Goal: Task Accomplishment & Management: Complete application form

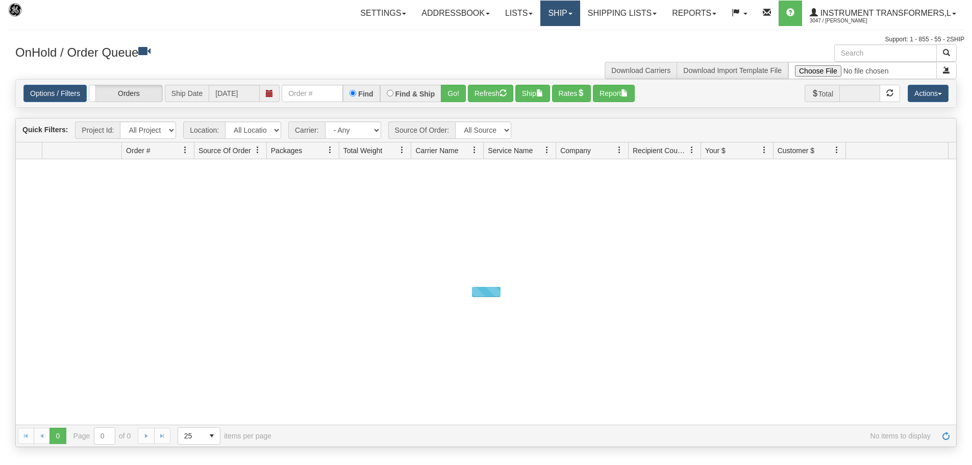
click at [555, 10] on link "Ship" at bounding box center [560, 14] width 39 height 26
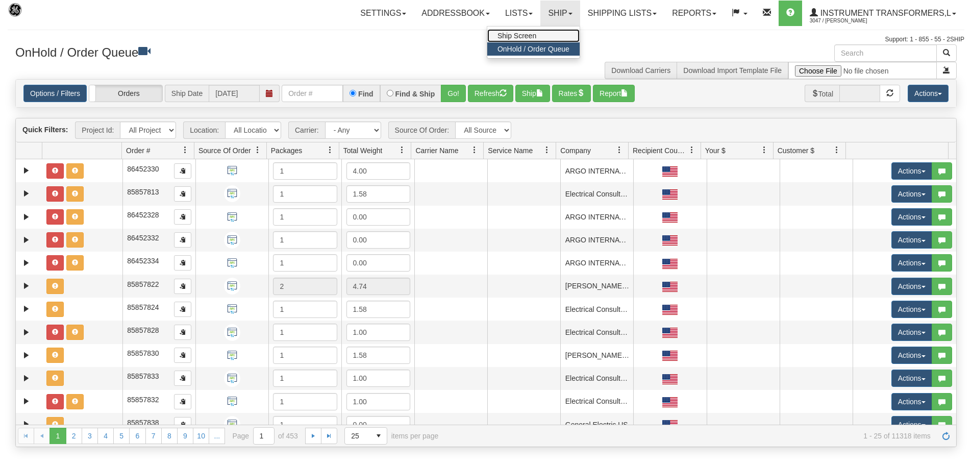
click at [536, 36] on link "Ship Screen" at bounding box center [533, 35] width 92 height 13
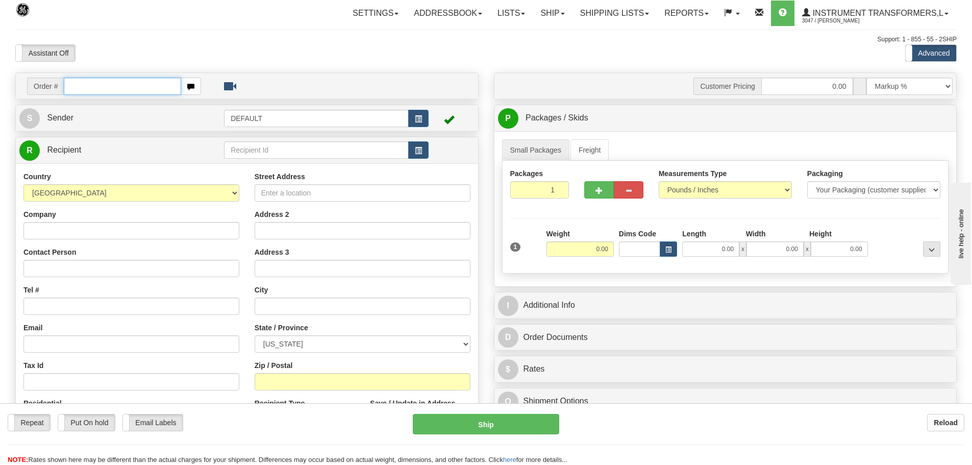
click at [95, 83] on input "text" at bounding box center [122, 86] width 117 height 17
type input "86701039"
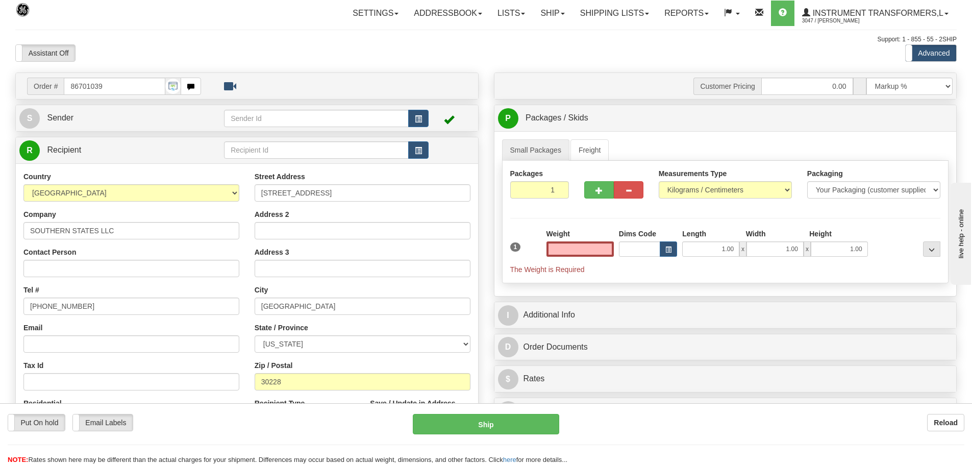
type input "0.00"
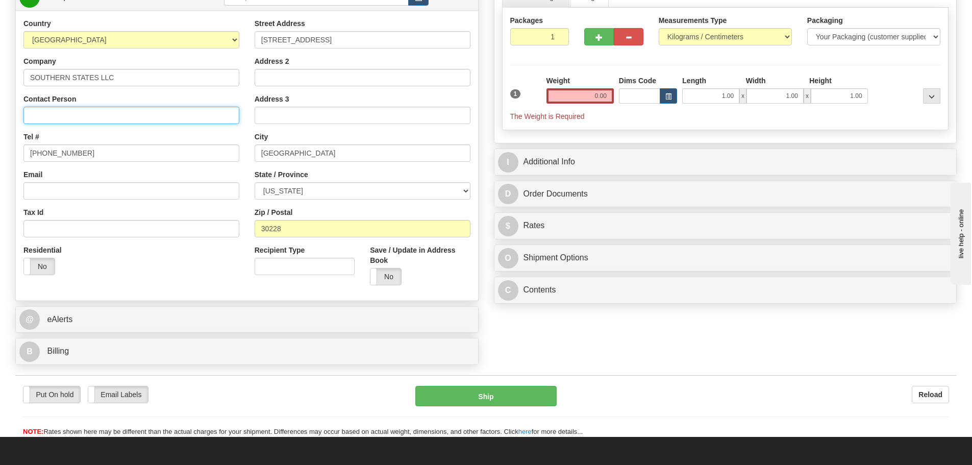
click at [123, 120] on input "Contact Person" at bounding box center [131, 115] width 216 height 17
paste input "[PERSON_NAME]"
type input "[PERSON_NAME]"
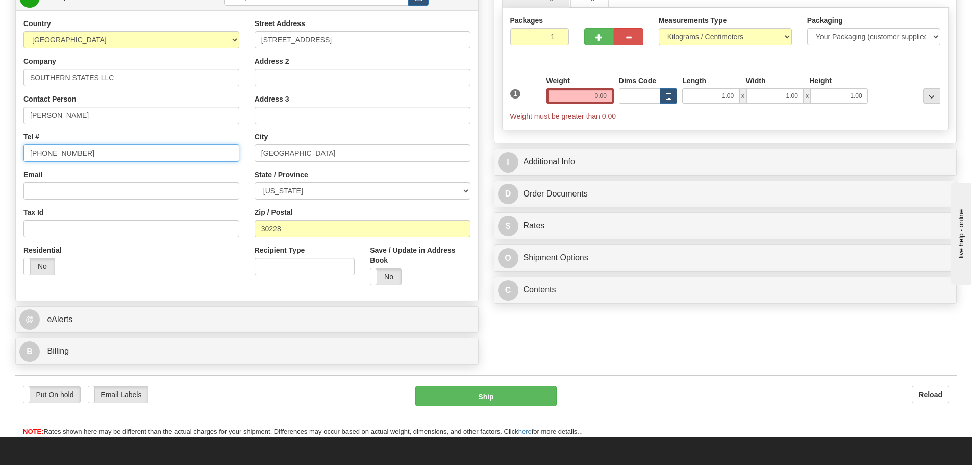
drag, startPoint x: 126, startPoint y: 154, endPoint x: 0, endPoint y: 152, distance: 126.1
click at [0, 152] on div "Toggle navigation Settings Shipping Preferences Fields Preferences New" at bounding box center [486, 142] width 972 height 590
paste input "[PHONE_NUMBER]"
type input "[PHONE_NUMBER]"
click at [622, 68] on div "Packages 1 1 Measurements Type" at bounding box center [725, 69] width 447 height 122
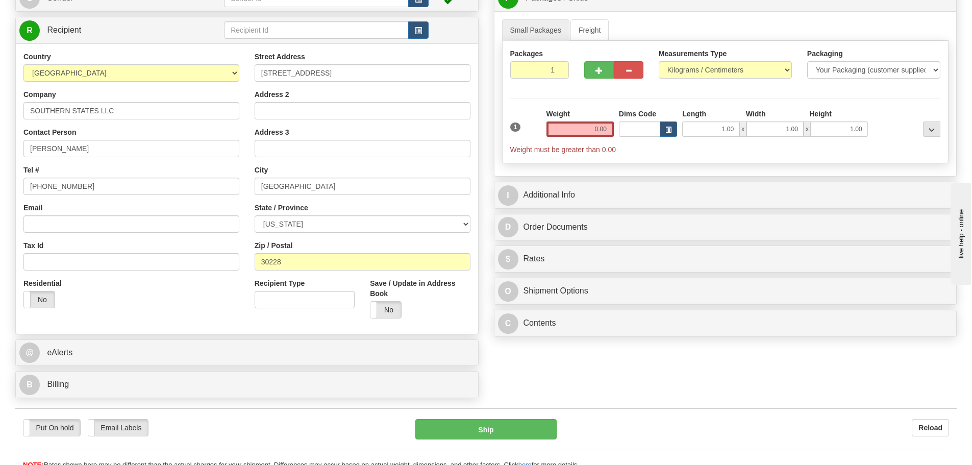
scroll to position [102, 0]
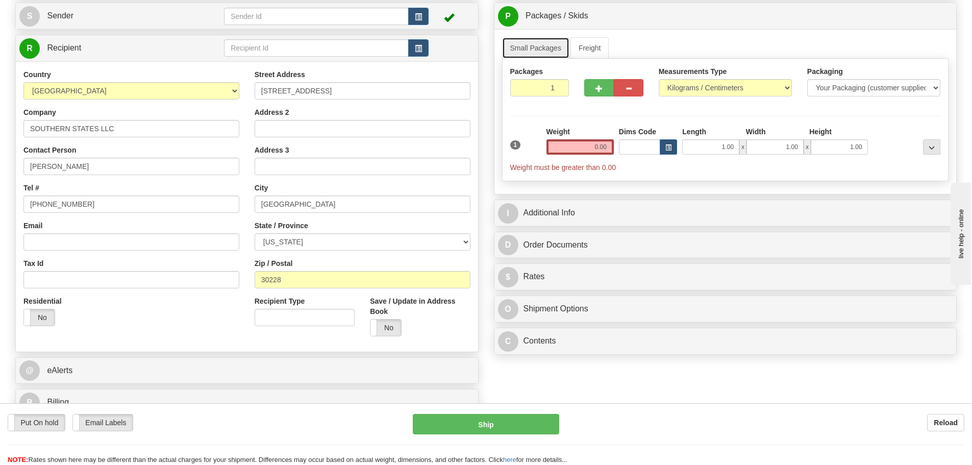
click at [532, 46] on link "Small Packages" at bounding box center [535, 47] width 67 height 21
click at [557, 86] on input "2" at bounding box center [539, 87] width 59 height 17
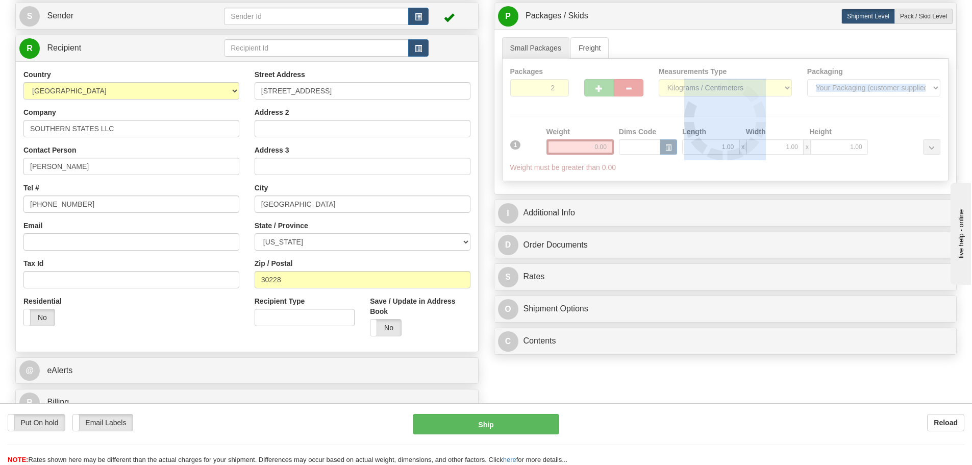
click at [557, 86] on div at bounding box center [726, 120] width 446 height 122
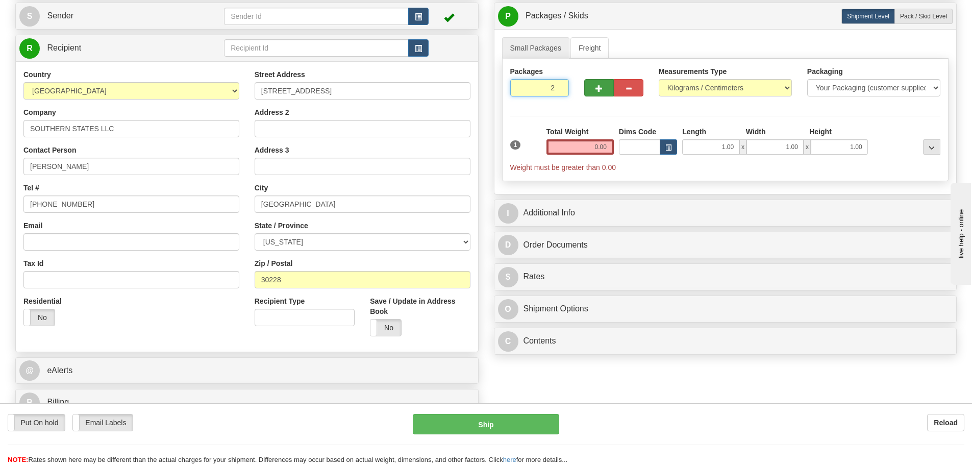
drag, startPoint x: 552, startPoint y: 88, endPoint x: 599, endPoint y: 86, distance: 47.5
click at [599, 86] on div "Packages 2 1" at bounding box center [726, 85] width 446 height 39
type input "5"
click at [641, 55] on ul "Small Packages Freight" at bounding box center [725, 47] width 447 height 21
click at [923, 12] on label "Pack / Skid Level Pack.." at bounding box center [924, 16] width 58 height 15
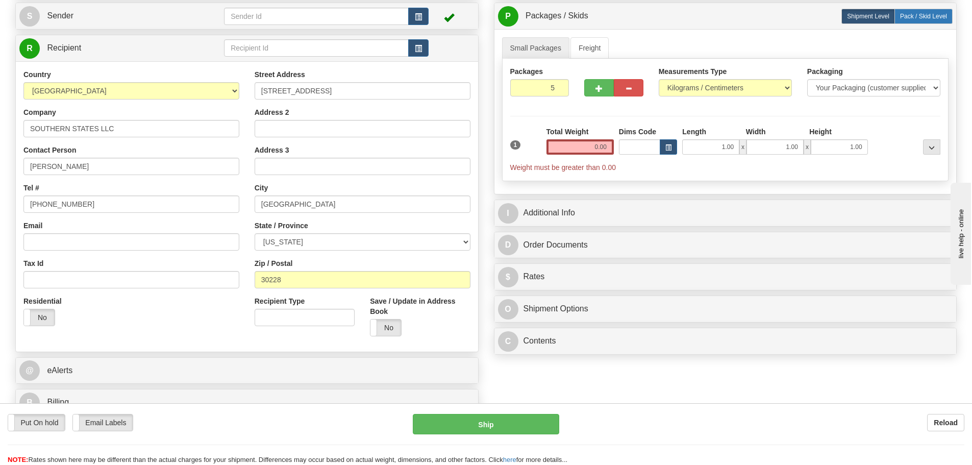
radio input "true"
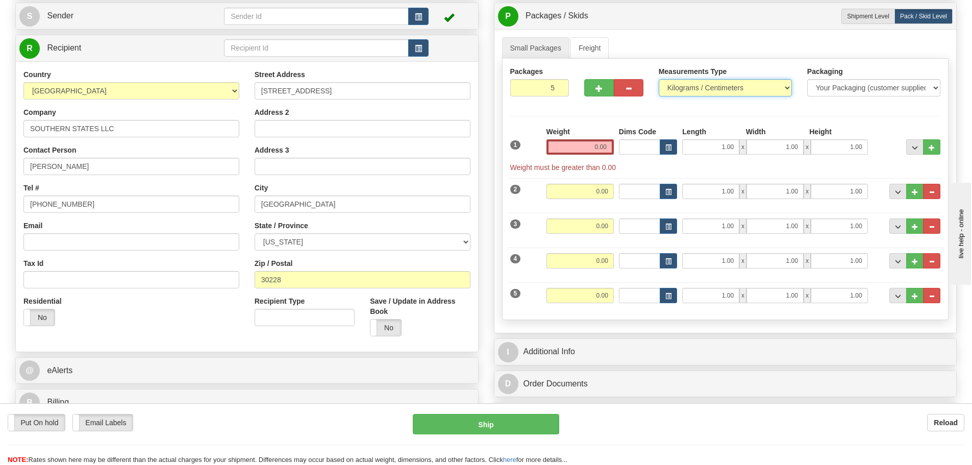
click at [749, 87] on select "Pounds / Inches Kilograms / Centimeters" at bounding box center [725, 87] width 133 height 17
select select "0"
click at [659, 79] on select "Pounds / Inches Kilograms / Centimeters" at bounding box center [725, 87] width 133 height 17
drag, startPoint x: 578, startPoint y: 146, endPoint x: 641, endPoint y: 152, distance: 63.1
click at [641, 152] on div "1 Weight 0.00 Dims Code 1.00" at bounding box center [726, 150] width 436 height 46
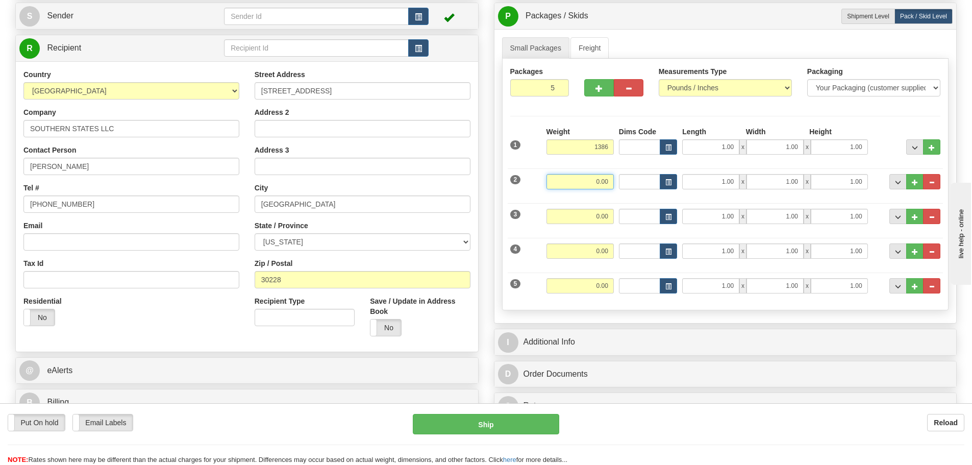
type input "1386.00"
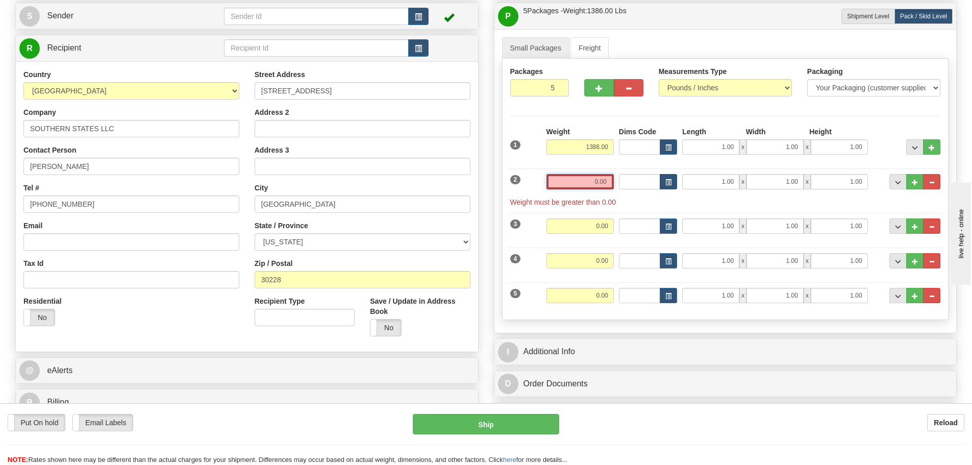
drag, startPoint x: 585, startPoint y: 179, endPoint x: 668, endPoint y: 183, distance: 82.8
click at [668, 183] on div "2 Weight 0.00 Dims Code Length Width Height" at bounding box center [726, 185] width 436 height 44
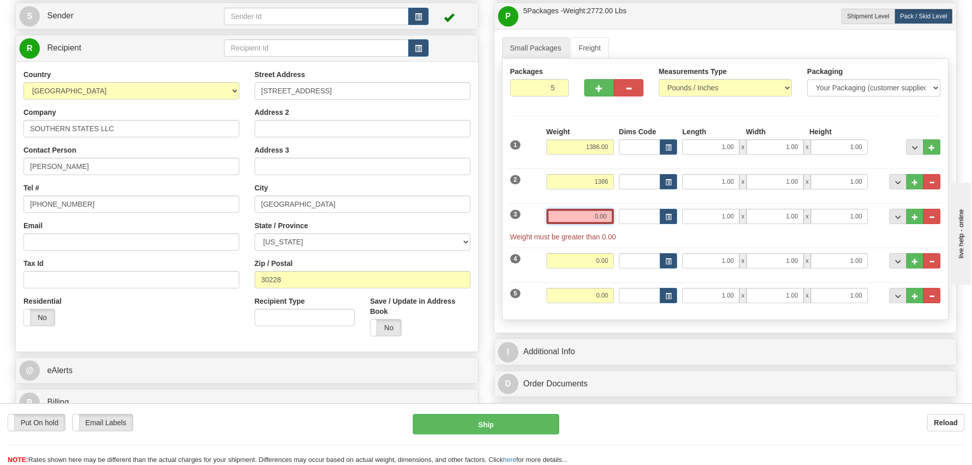
type input "1386.00"
drag, startPoint x: 591, startPoint y: 222, endPoint x: 707, endPoint y: 219, distance: 116.4
click at [707, 219] on div "3 Weight 1 Dims Code Length Width Height x x" at bounding box center [726, 220] width 436 height 44
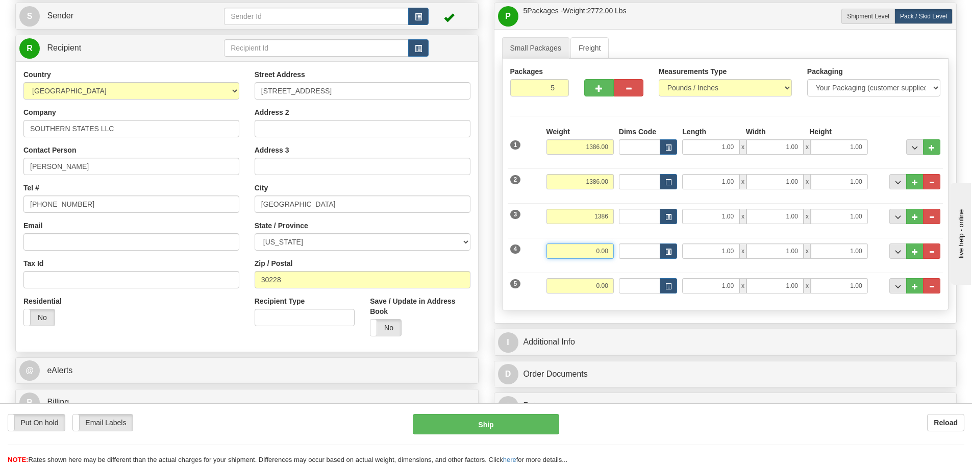
type input "1386.00"
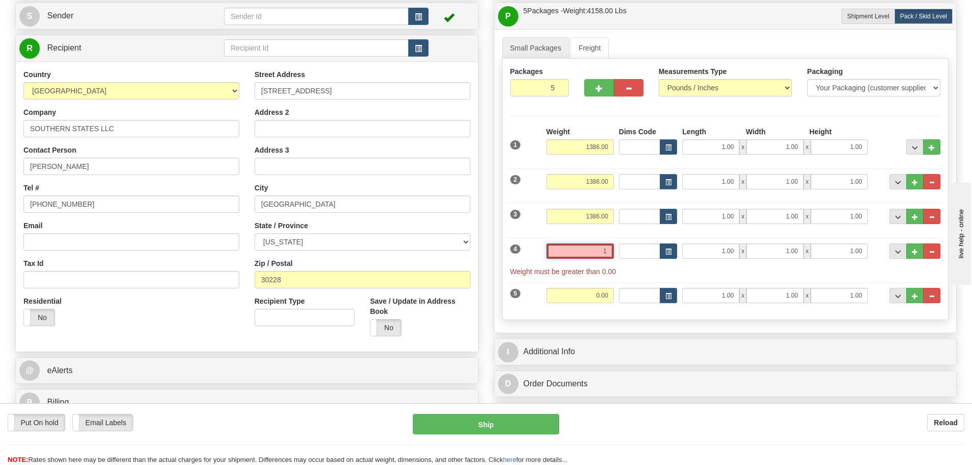
drag, startPoint x: 592, startPoint y: 254, endPoint x: 672, endPoint y: 254, distance: 80.1
click at [672, 254] on div "4 Weight 1 Dims Code Length Width Height x x" at bounding box center [726, 255] width 436 height 44
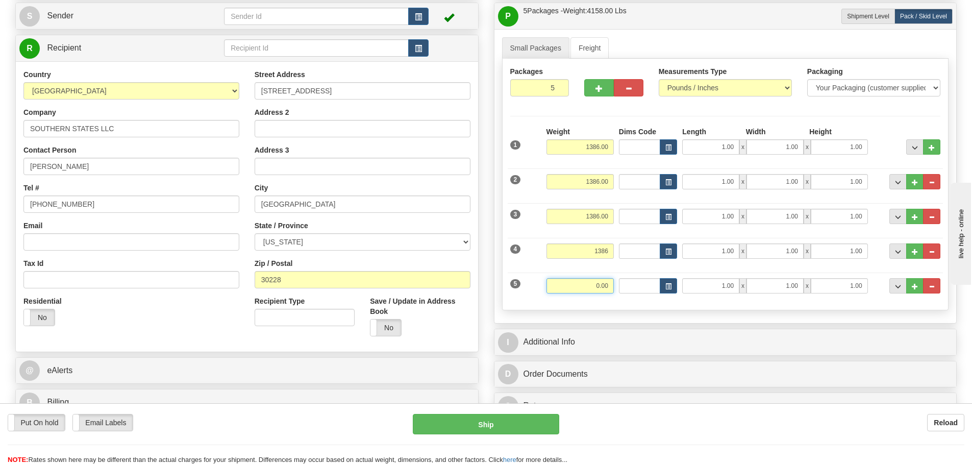
type input "1386.00"
drag, startPoint x: 596, startPoint y: 285, endPoint x: 692, endPoint y: 285, distance: 96.5
click at [692, 285] on div "5 Weight 0.001 Dims Code Length Width Height" at bounding box center [726, 289] width 436 height 44
drag, startPoint x: 578, startPoint y: 283, endPoint x: 685, endPoint y: 289, distance: 107.9
click at [685, 289] on div "5 Weight 1 Dims Code Length Width Height x x" at bounding box center [726, 289] width 436 height 44
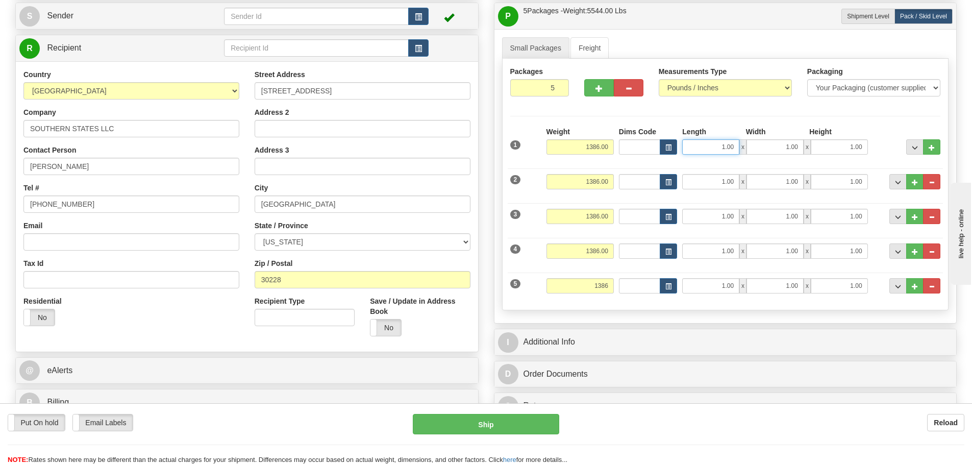
type input "1386.00"
drag, startPoint x: 704, startPoint y: 142, endPoint x: 816, endPoint y: 155, distance: 113.1
click at [816, 155] on div "1 Weight 1386.00 Dims Code x" at bounding box center [726, 145] width 436 height 36
type input "44.00"
click at [725, 179] on input "1.00" at bounding box center [710, 181] width 57 height 15
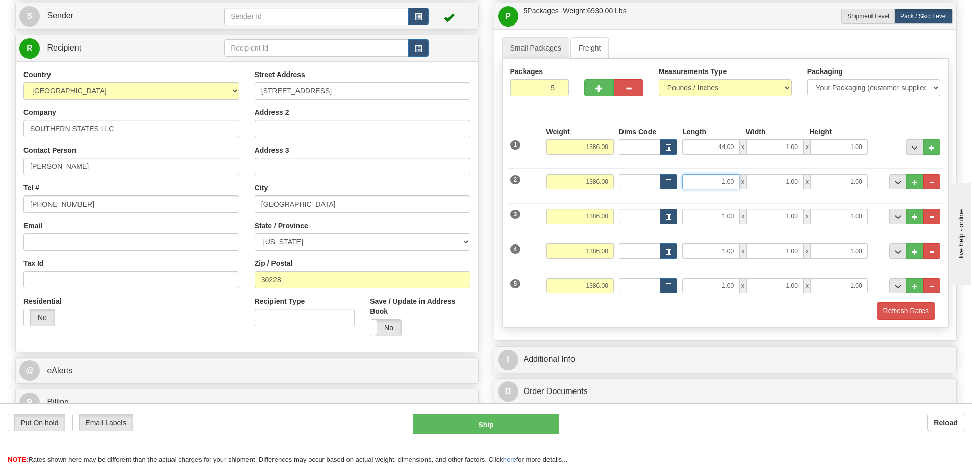
drag, startPoint x: 718, startPoint y: 182, endPoint x: 780, endPoint y: 182, distance: 62.3
click at [780, 182] on div "1.00 x 1.00 x 1.00" at bounding box center [774, 181] width 185 height 15
type input "44.00"
drag, startPoint x: 719, startPoint y: 215, endPoint x: 790, endPoint y: 219, distance: 71.5
click at [790, 219] on div "1.00 x 1.00 x 1.00" at bounding box center [774, 216] width 185 height 15
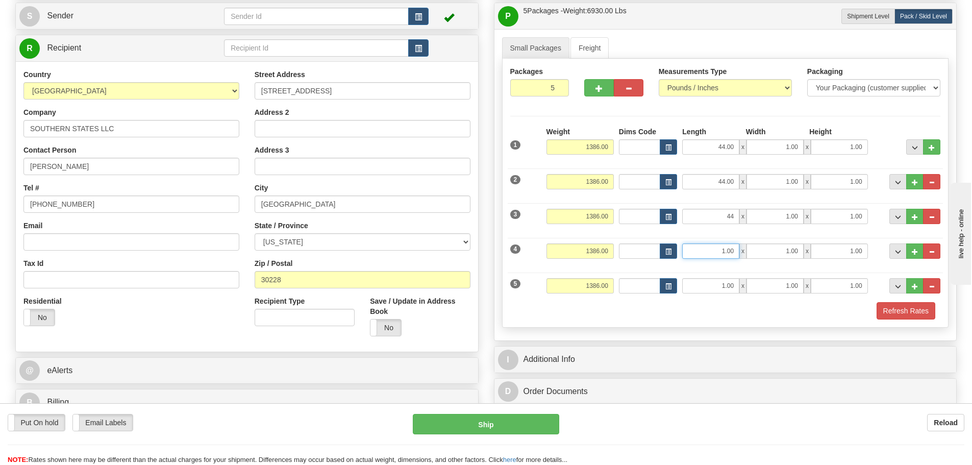
type input "44.00"
drag, startPoint x: 716, startPoint y: 254, endPoint x: 776, endPoint y: 254, distance: 60.2
click at [776, 254] on div "1.00 x 1.00 x 1.00" at bounding box center [774, 250] width 185 height 15
type input "44.00"
drag, startPoint x: 721, startPoint y: 287, endPoint x: 785, endPoint y: 287, distance: 64.3
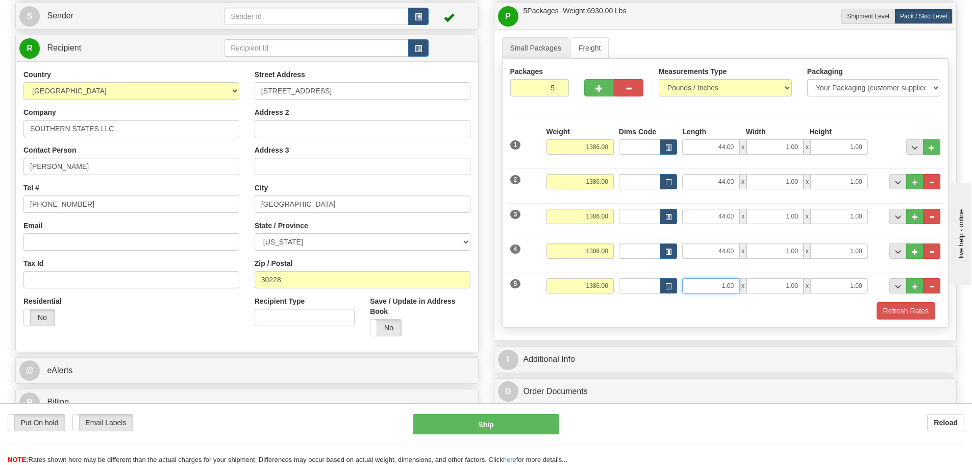
click at [785, 287] on div "1.00 x 1.00 x 1.00" at bounding box center [774, 285] width 185 height 15
type input "44.00"
drag, startPoint x: 770, startPoint y: 151, endPoint x: 837, endPoint y: 147, distance: 67.5
click at [837, 147] on div "44.00 x 1.00 x 1.00" at bounding box center [774, 146] width 185 height 15
type input "44.00"
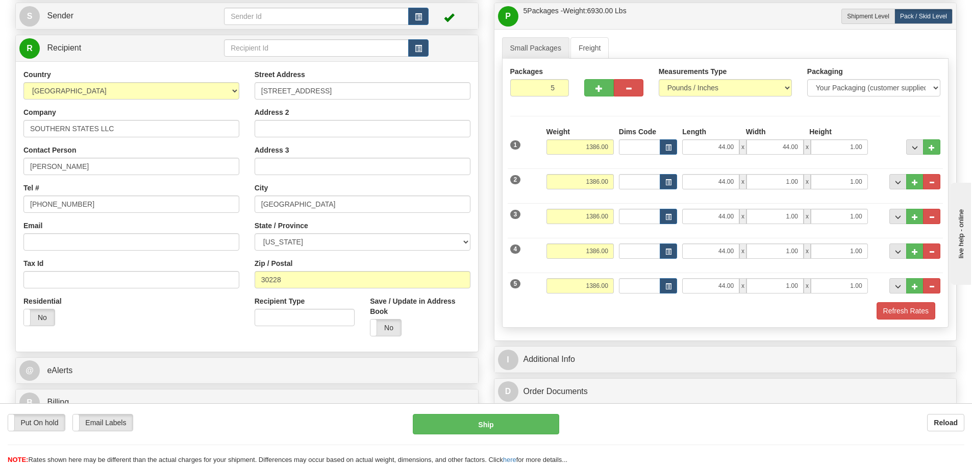
click at [775, 189] on div "2 Weight 1386.00 Dims Code Length Width x x" at bounding box center [726, 180] width 436 height 34
drag, startPoint x: 779, startPoint y: 186, endPoint x: 850, endPoint y: 177, distance: 72.1
click at [850, 177] on div "44.00 x 1.00 x 1.00" at bounding box center [774, 181] width 185 height 15
type input "44.00"
drag, startPoint x: 777, startPoint y: 219, endPoint x: 827, endPoint y: 232, distance: 51.6
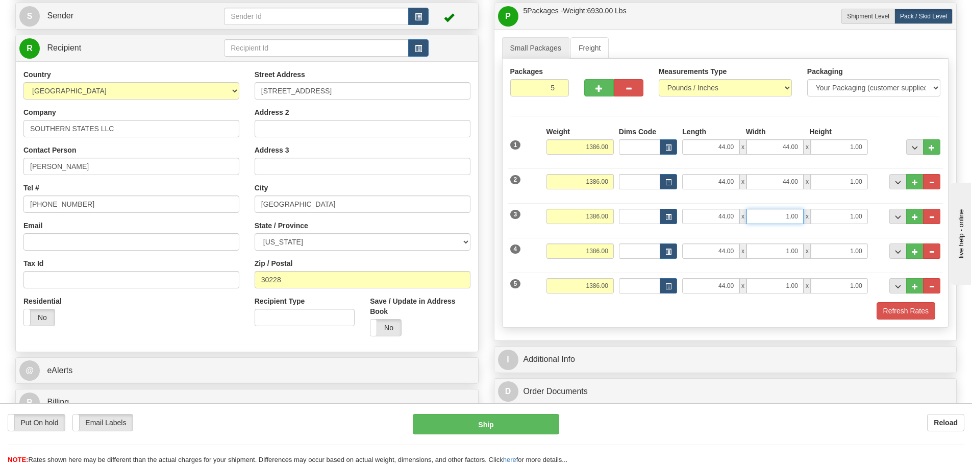
click at [854, 219] on div "44.00 x 1.00 x 1.00" at bounding box center [774, 216] width 185 height 15
type input "44.00"
drag, startPoint x: 776, startPoint y: 247, endPoint x: 845, endPoint y: 249, distance: 68.9
click at [845, 249] on div "44.00 x 1.00 x 1.00" at bounding box center [774, 250] width 185 height 15
type input "44.00"
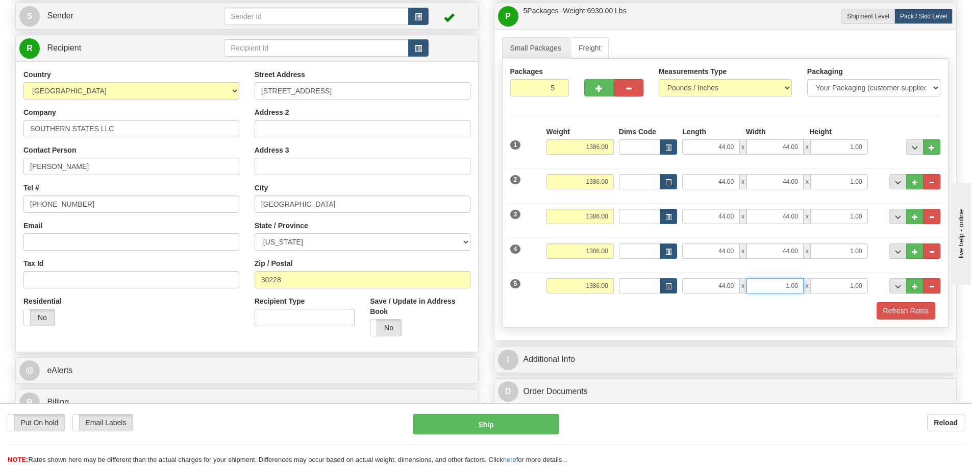
drag, startPoint x: 786, startPoint y: 282, endPoint x: 838, endPoint y: 284, distance: 51.6
click at [835, 285] on div "44.00 x 1.00 x 1.00" at bounding box center [774, 285] width 185 height 15
type input "44.00"
drag, startPoint x: 847, startPoint y: 139, endPoint x: 905, endPoint y: 145, distance: 58.5
click at [905, 145] on div "1 Weight 1386.00 Dims Code x" at bounding box center [726, 145] width 436 height 36
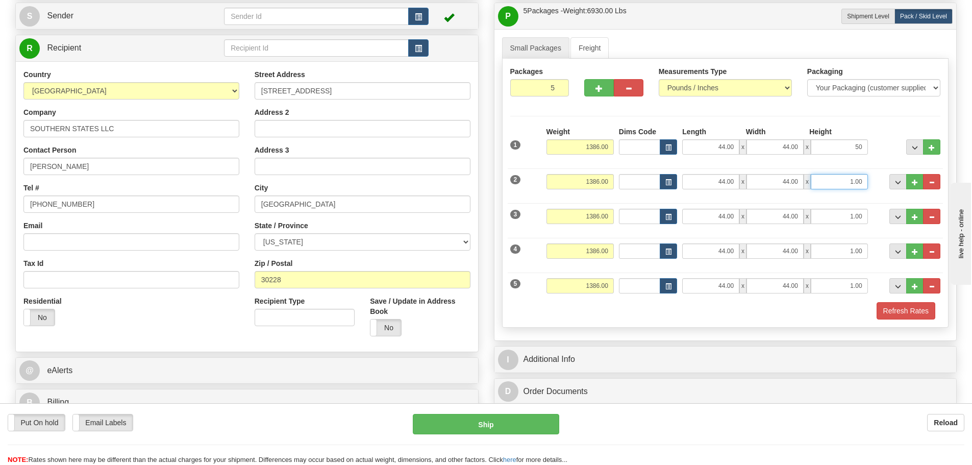
type input "50.00"
drag, startPoint x: 846, startPoint y: 182, endPoint x: 978, endPoint y: 182, distance: 132.7
click at [972, 182] on html "Training Course Close Toggle navigation Settings Shipping Preferences New Sende…" at bounding box center [486, 130] width 972 height 465
type input "50.00"
drag, startPoint x: 844, startPoint y: 215, endPoint x: 924, endPoint y: 220, distance: 80.3
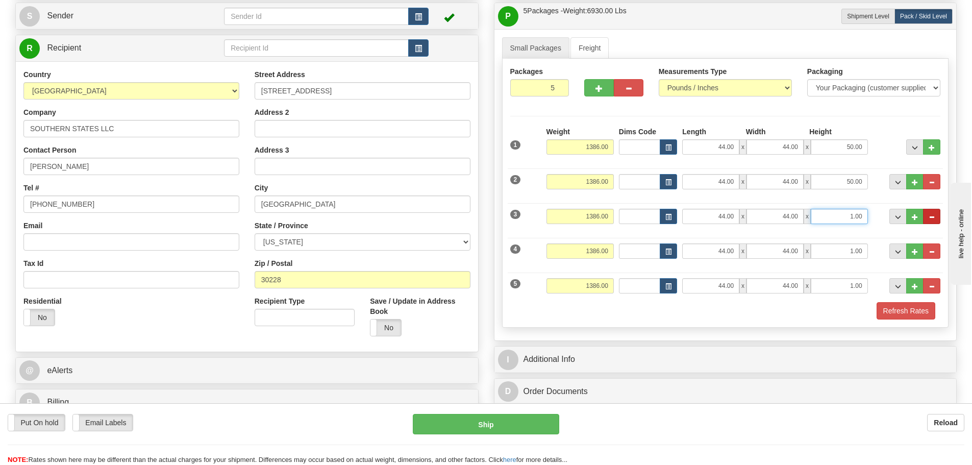
click at [924, 220] on div "3 Weight 1386.00 Dims Code Length Width x x" at bounding box center [726, 215] width 436 height 34
type input "50.00"
drag, startPoint x: 845, startPoint y: 251, endPoint x: 938, endPoint y: 254, distance: 92.9
click at [938, 254] on div "4 Weight 1386.00 Dims Code Length Width x x" at bounding box center [726, 250] width 436 height 34
type input "50.00"
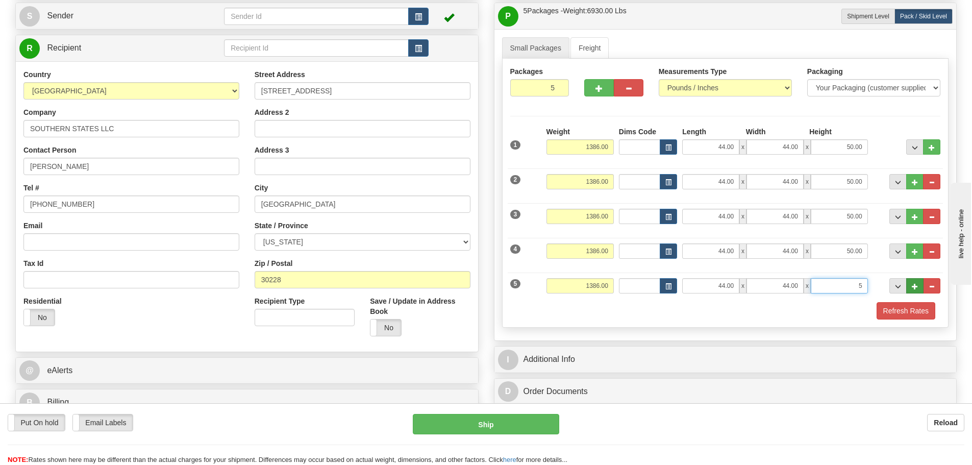
drag, startPoint x: 847, startPoint y: 286, endPoint x: 923, endPoint y: 290, distance: 76.1
click at [921, 289] on div "5 Weight 1386.00 Dims Code Length Width x x" at bounding box center [726, 284] width 436 height 34
type input "50.00"
click at [887, 309] on button "Refresh Rates" at bounding box center [906, 310] width 59 height 17
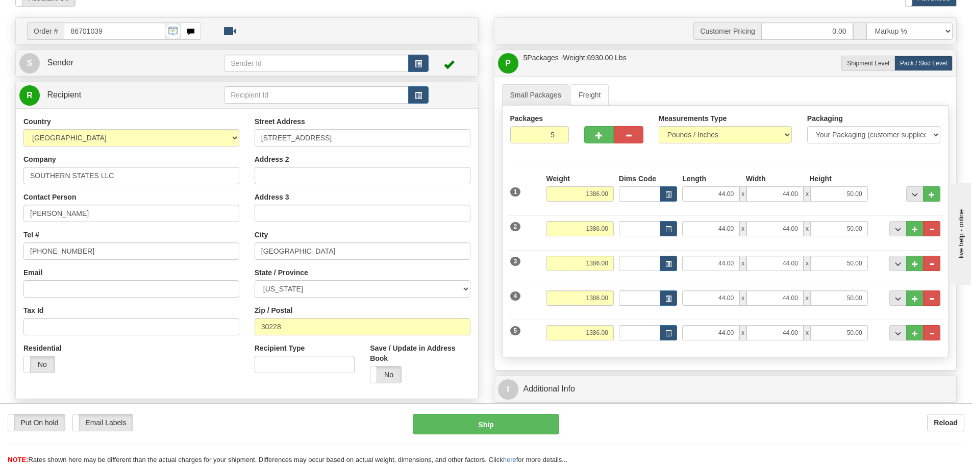
scroll to position [51, 0]
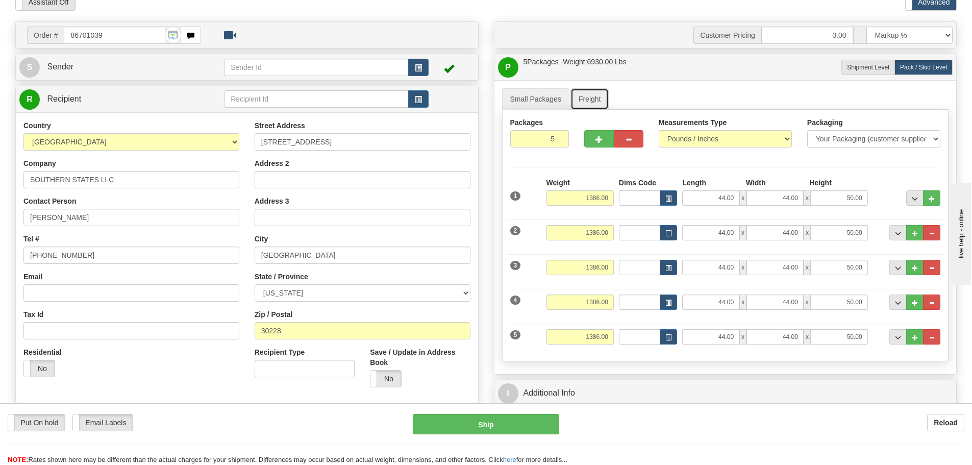
click at [595, 103] on link "Freight" at bounding box center [590, 98] width 39 height 21
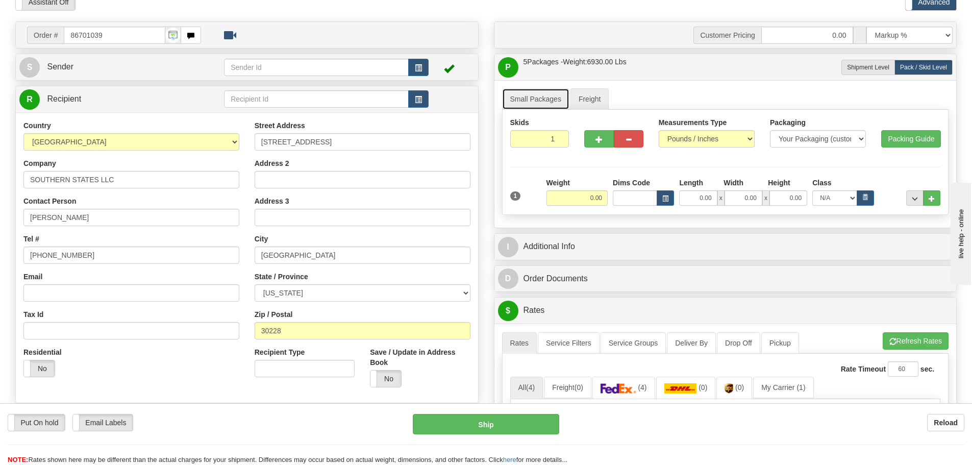
click at [536, 105] on link "Small Packages" at bounding box center [535, 98] width 67 height 21
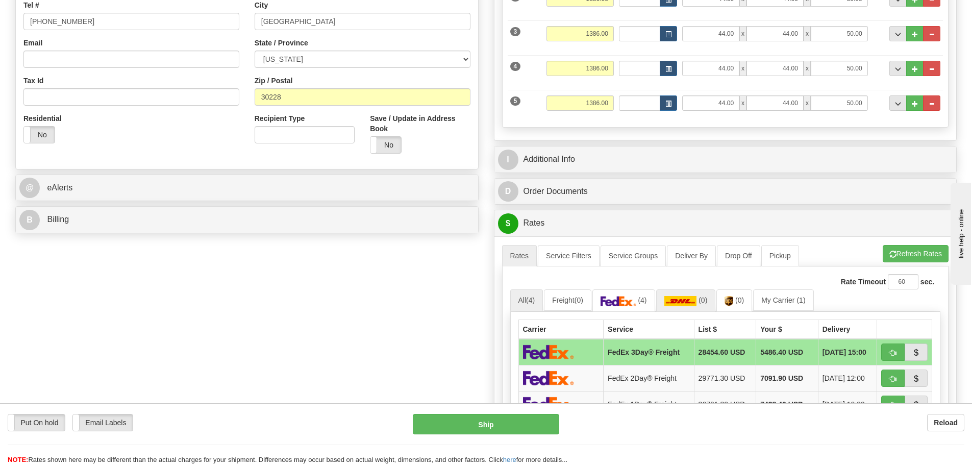
scroll to position [408, 0]
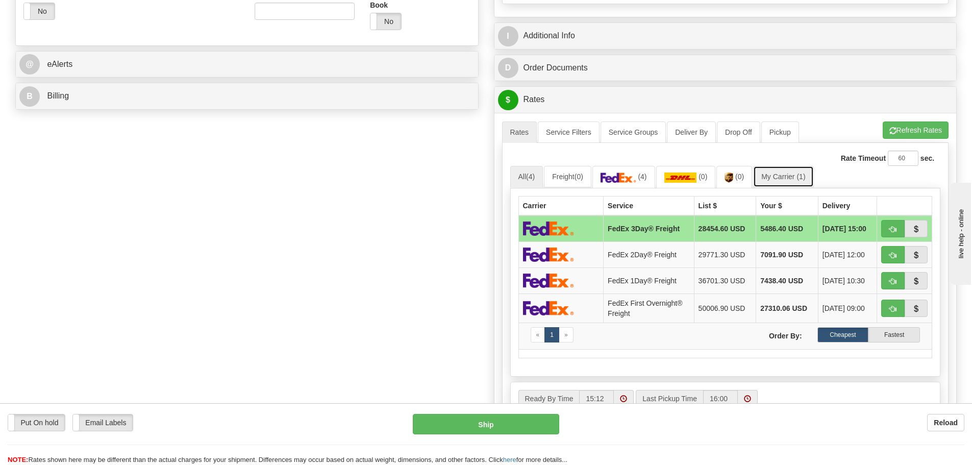
click at [768, 179] on link "My Carrier (1)" at bounding box center [783, 176] width 60 height 21
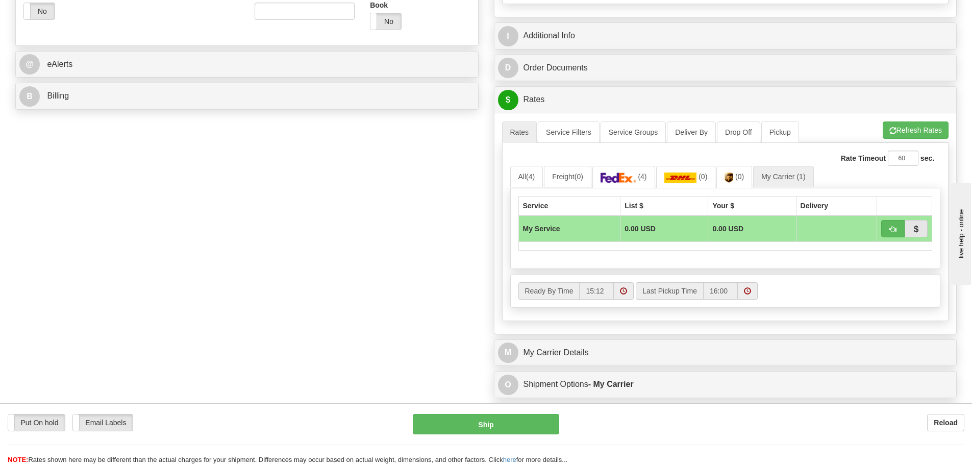
click at [818, 225] on td at bounding box center [836, 228] width 81 height 27
click at [898, 233] on button "button" at bounding box center [892, 228] width 23 height 17
type input "00"
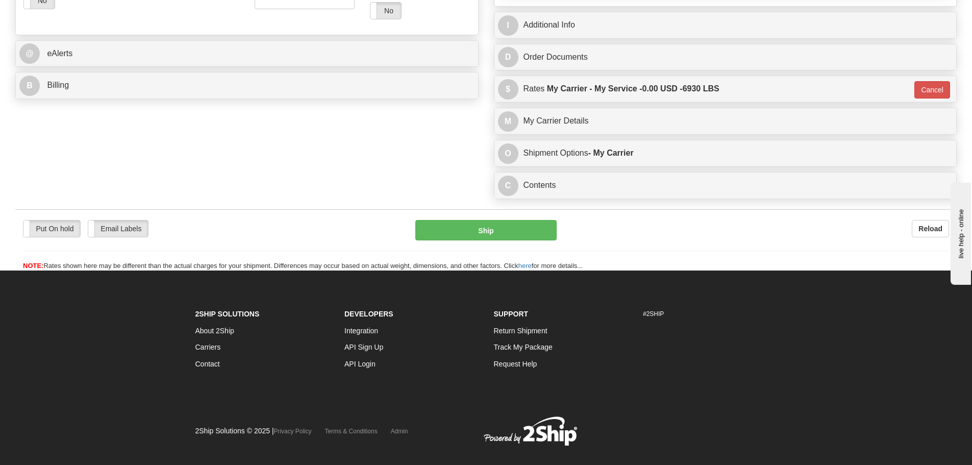
scroll to position [422, 0]
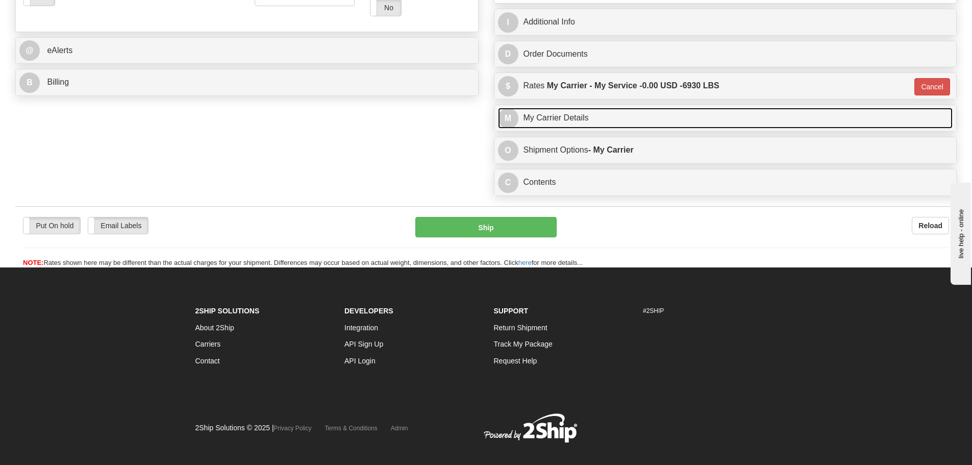
click at [610, 125] on link "M My Carrier Details" at bounding box center [725, 118] width 455 height 21
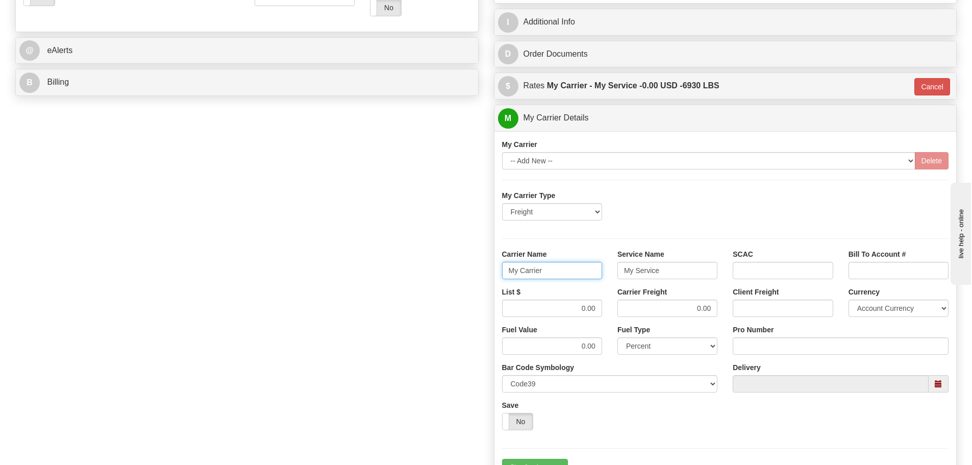
drag, startPoint x: 564, startPoint y: 268, endPoint x: 446, endPoint y: 268, distance: 118.9
click at [446, 268] on div "Order # 86701039 S Sender" at bounding box center [486, 101] width 957 height 903
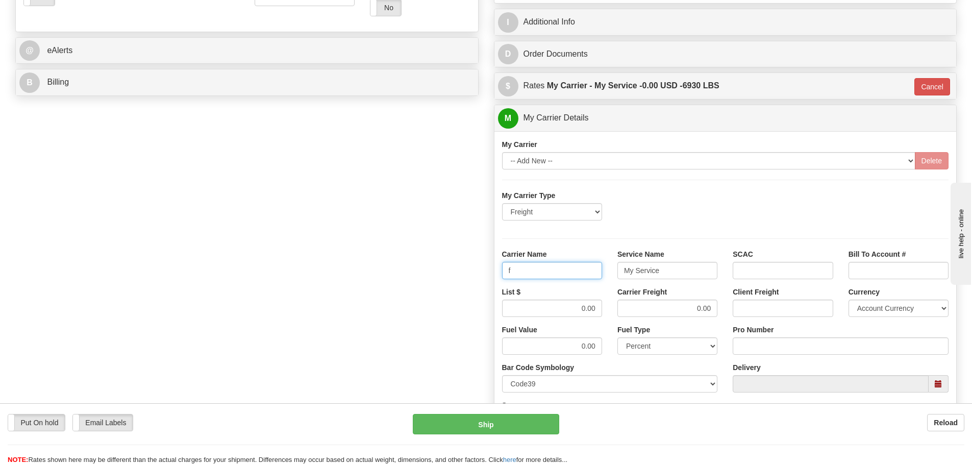
type input "Fedex Freight Priority"
drag, startPoint x: 664, startPoint y: 274, endPoint x: 568, endPoint y: 274, distance: 96.5
click at [568, 274] on div "Carrier Name Fedex Freight Priority Service Name My Service SCAC Bill To Accoun…" at bounding box center [726, 268] width 462 height 38
type input "LTL"
drag, startPoint x: 554, startPoint y: 305, endPoint x: 660, endPoint y: 314, distance: 106.6
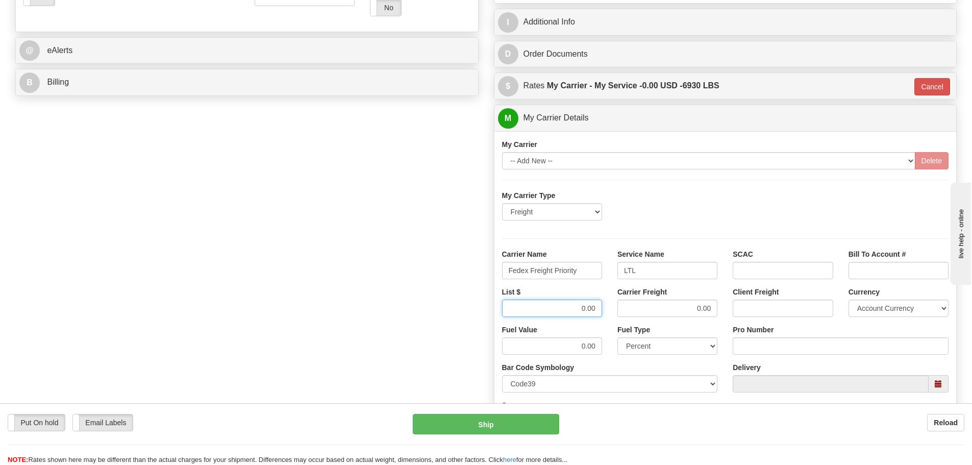
click at [660, 314] on div "List $ 0.00 Carrier Freight 0.00 Client Freight Currency Account Currency ARN A…" at bounding box center [726, 306] width 462 height 38
drag, startPoint x: 559, startPoint y: 309, endPoint x: 639, endPoint y: 313, distance: 79.7
click at [639, 313] on div "List $ 2425.50 Carrier Freight 0.00 Client Freight Currency Account Currency AR…" at bounding box center [726, 306] width 462 height 38
type input "2425.50"
drag, startPoint x: 688, startPoint y: 313, endPoint x: 773, endPoint y: 328, distance: 86.5
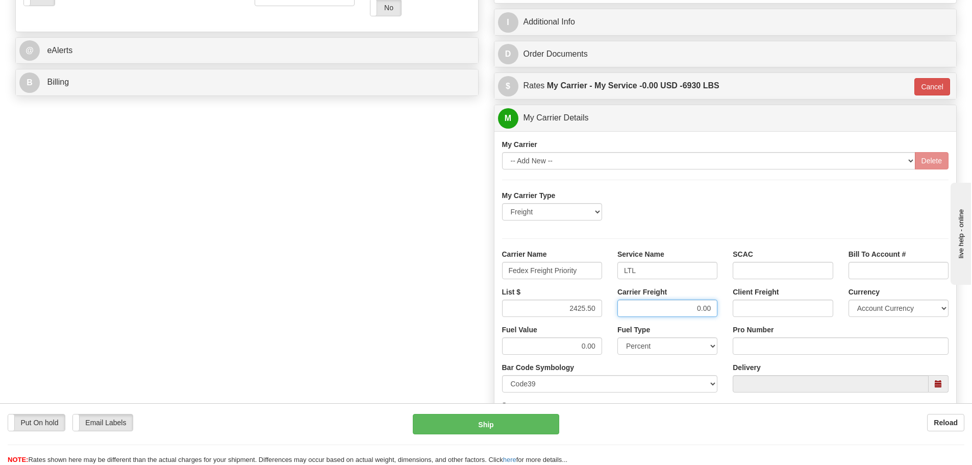
click at [789, 328] on div "My Carrier Type Freight Same-Day Small Pack Air Freight Ocean Freight Carrier N…" at bounding box center [725, 333] width 447 height 286
paste input "2425.5"
type input "2425.50"
click at [548, 342] on input "0.00" at bounding box center [552, 345] width 100 height 17
click at [747, 340] on input "Pro Number" at bounding box center [841, 345] width 216 height 17
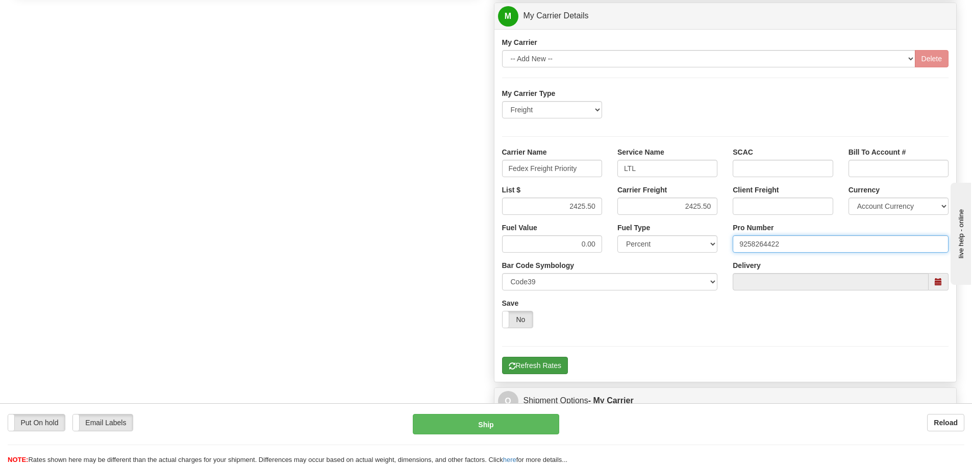
type input "9258264422"
click at [525, 361] on button "Refresh Rates" at bounding box center [535, 365] width 66 height 17
type input "00"
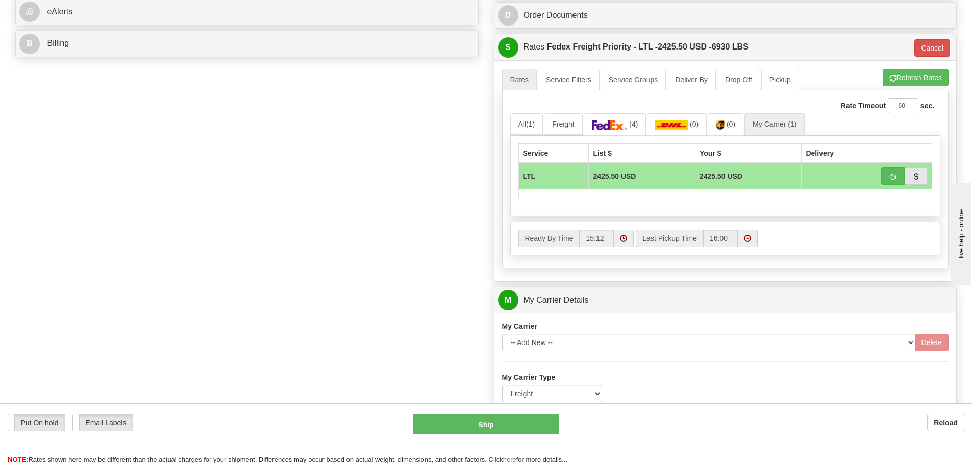
scroll to position [438, 0]
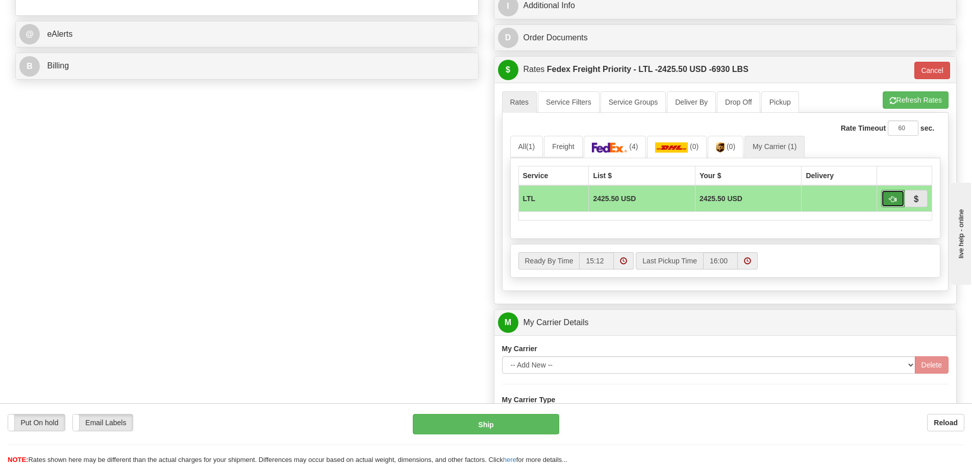
click at [889, 205] on button "button" at bounding box center [892, 198] width 23 height 17
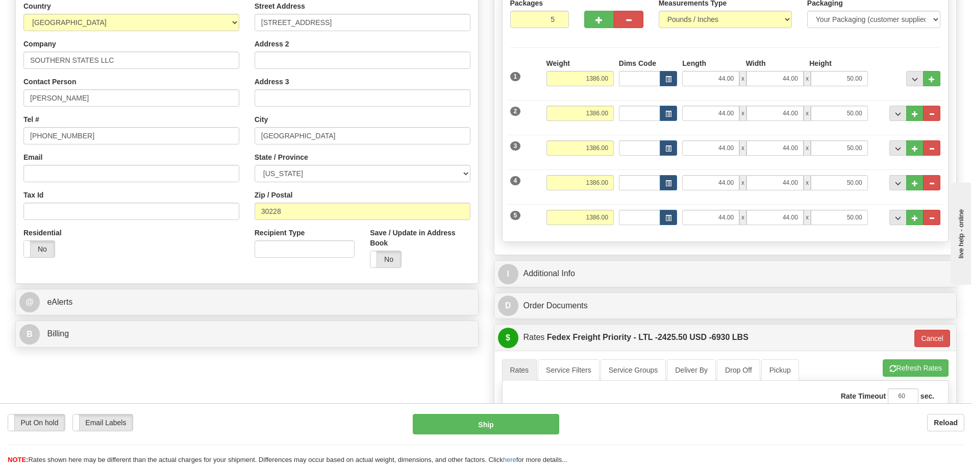
scroll to position [183, 0]
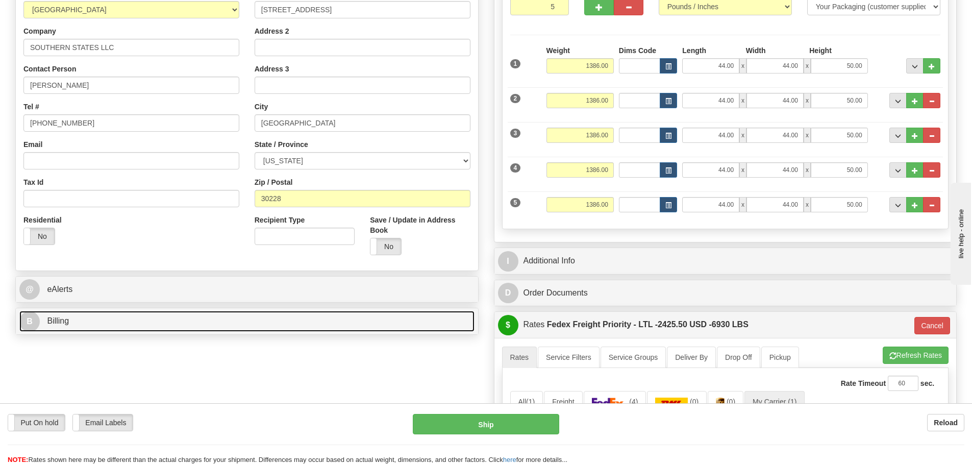
click at [40, 319] on link "B Billing" at bounding box center [246, 321] width 455 height 21
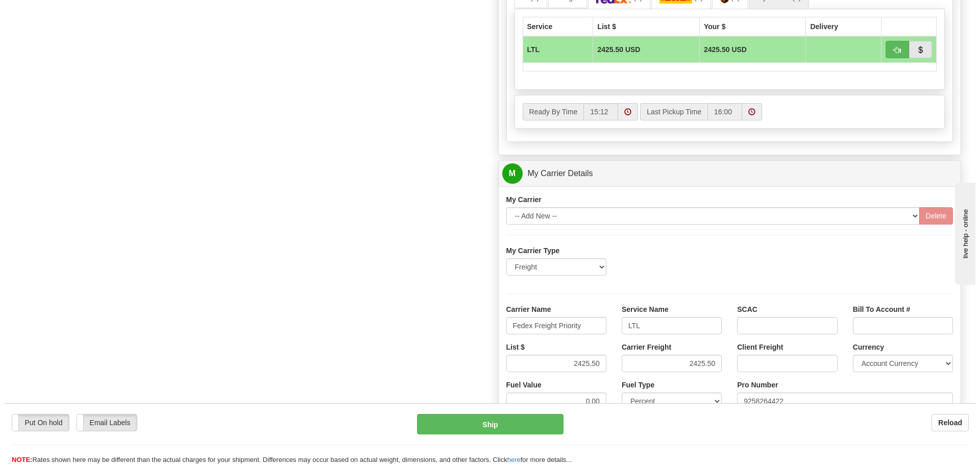
scroll to position [592, 0]
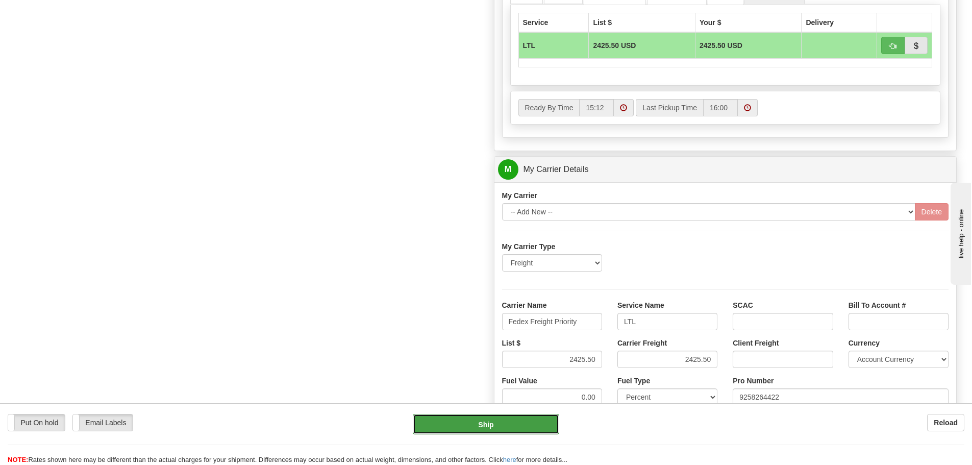
click at [527, 428] on button "Ship" at bounding box center [486, 424] width 146 height 20
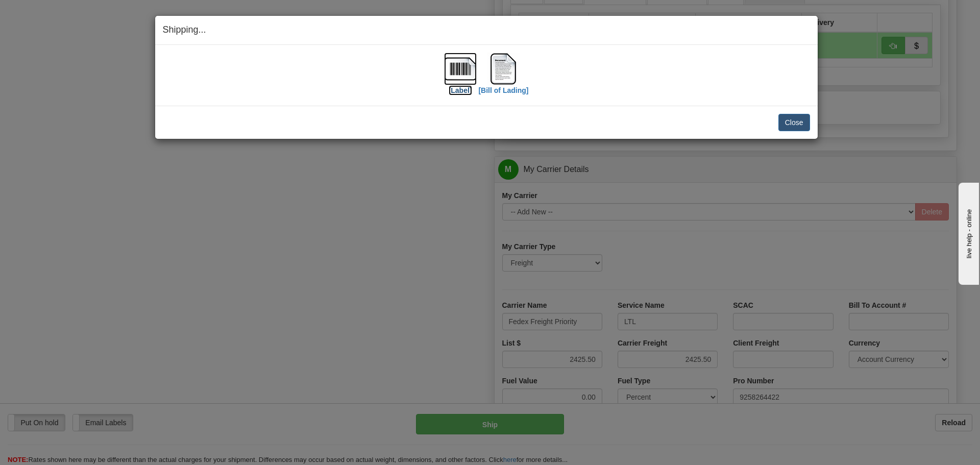
click at [457, 70] on img at bounding box center [460, 69] width 33 height 33
click at [490, 71] on img at bounding box center [503, 69] width 33 height 33
